Goal: Task Accomplishment & Management: Manage account settings

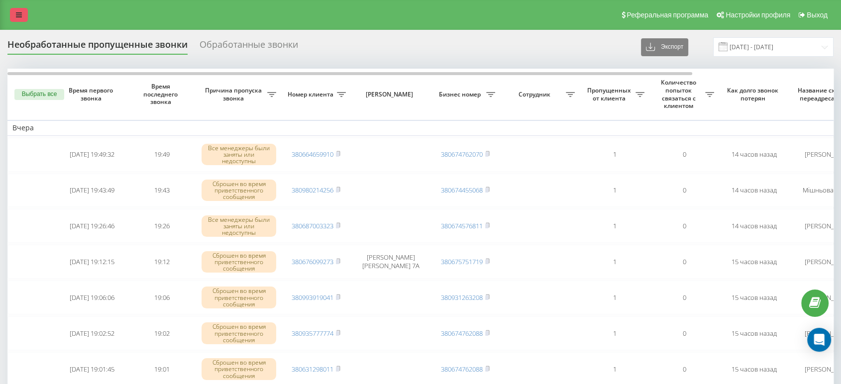
click at [20, 18] on icon at bounding box center [19, 14] width 6 height 7
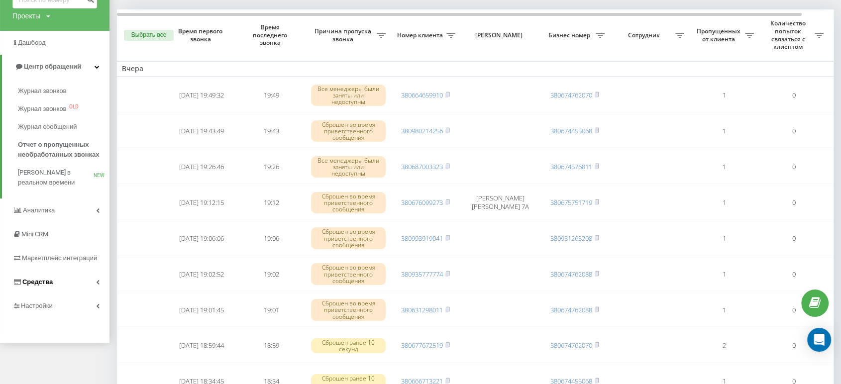
scroll to position [60, 0]
click at [48, 303] on span "Настройки" at bounding box center [38, 304] width 34 height 7
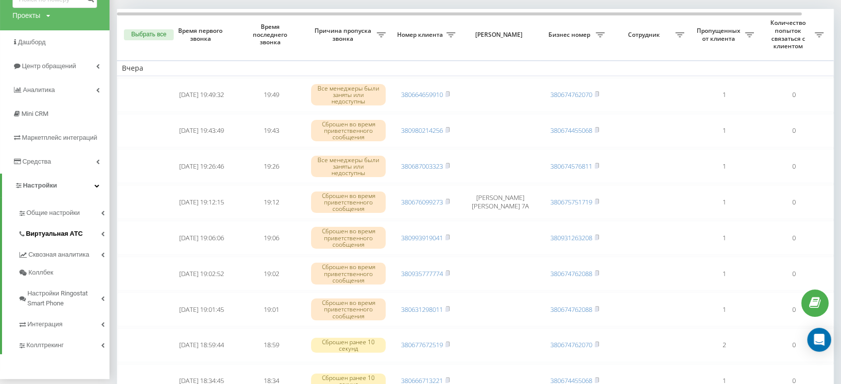
click at [54, 230] on span "Виртуальная АТС" at bounding box center [54, 234] width 57 height 10
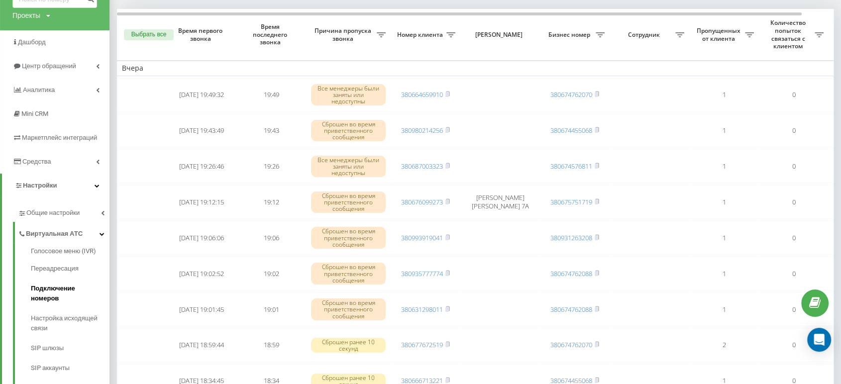
click at [70, 293] on span "Подключение номеров" at bounding box center [68, 294] width 74 height 20
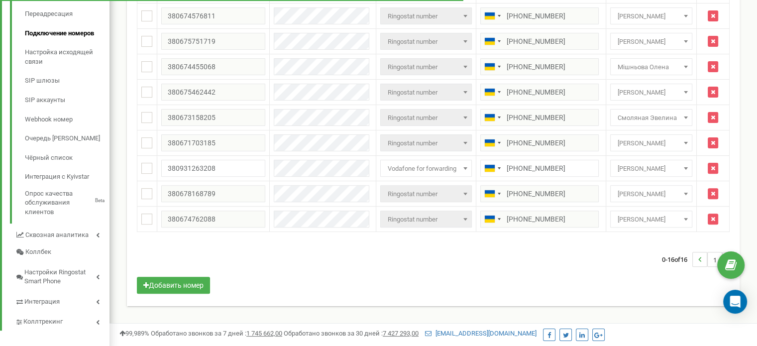
scroll to position [305, 0]
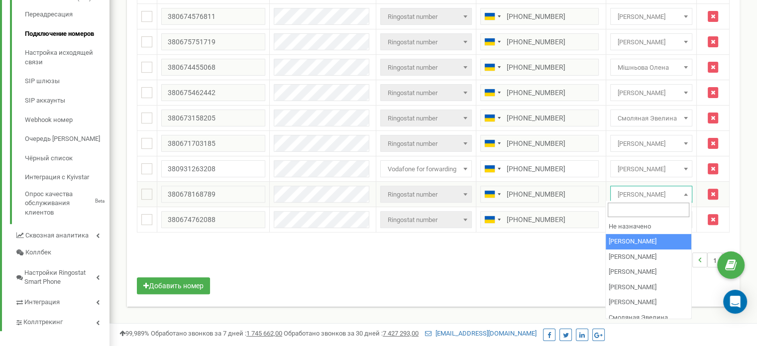
click at [618, 191] on span "[PERSON_NAME]" at bounding box center [650, 195] width 75 height 14
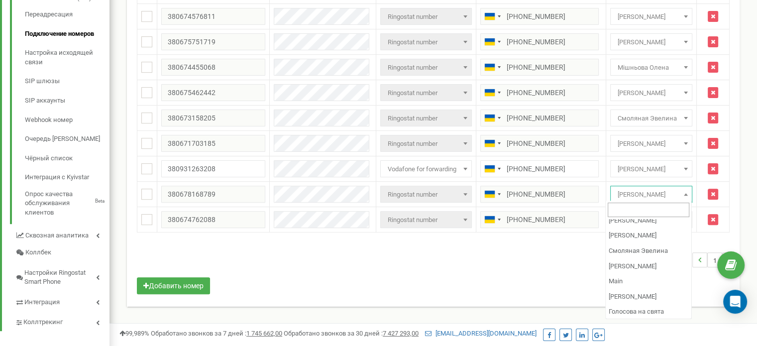
scroll to position [80, 0]
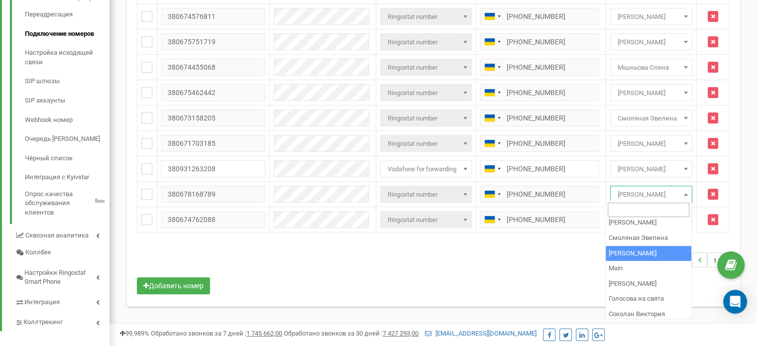
select select "72589"
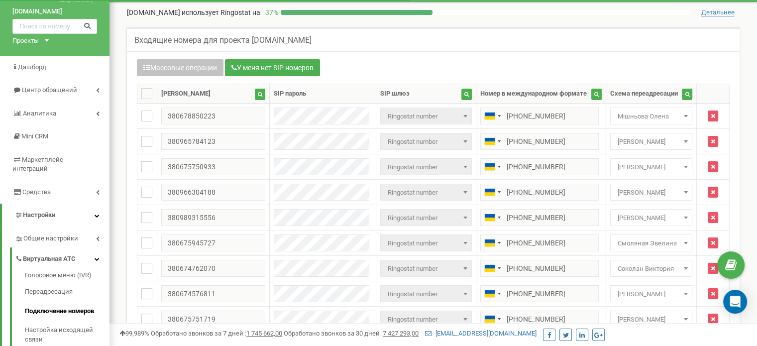
scroll to position [27, 0]
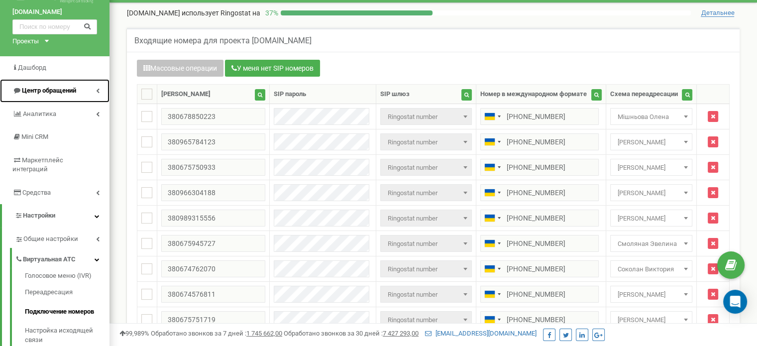
click at [68, 95] on span "Центр обращений" at bounding box center [44, 90] width 64 height 9
